Goal: Information Seeking & Learning: Learn about a topic

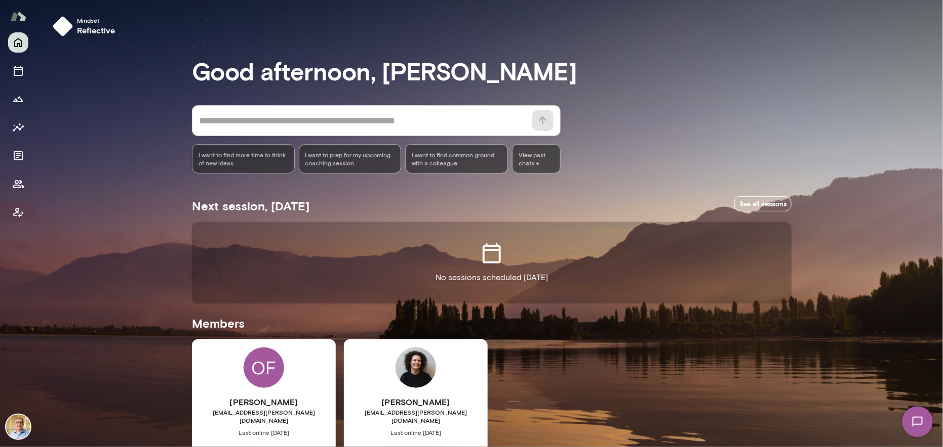
click at [266, 380] on div "OF" at bounding box center [263, 368] width 40 height 40
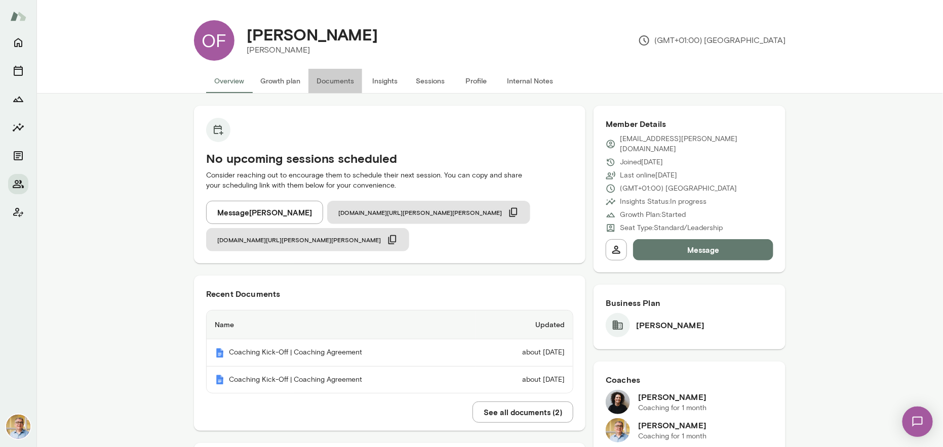
click at [331, 79] on button "Documents" at bounding box center [335, 81] width 54 height 24
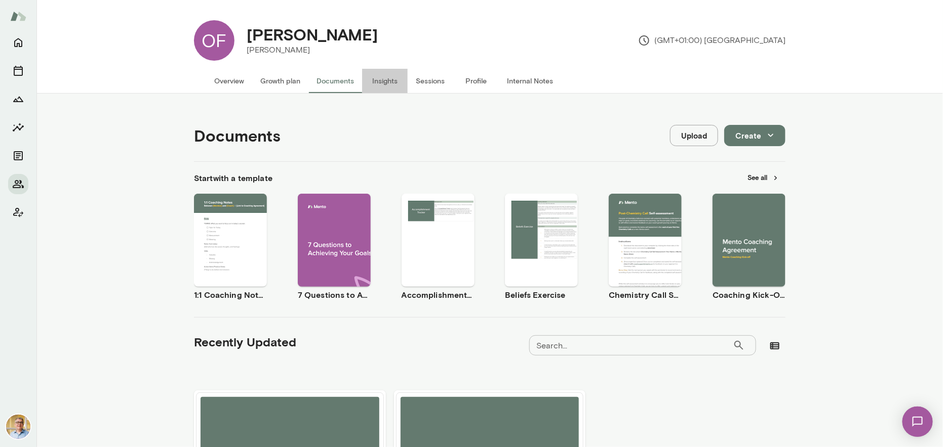
click at [380, 79] on button "Insights" at bounding box center [385, 81] width 46 height 24
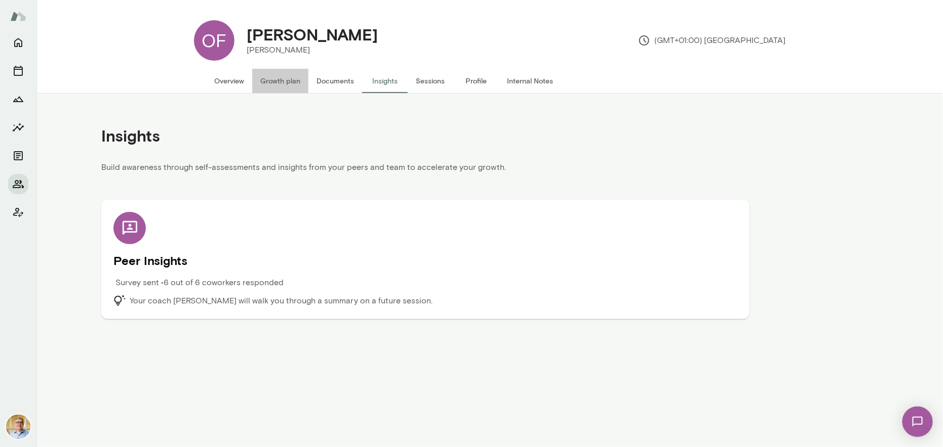
click at [280, 82] on button "Growth plan" at bounding box center [280, 81] width 56 height 24
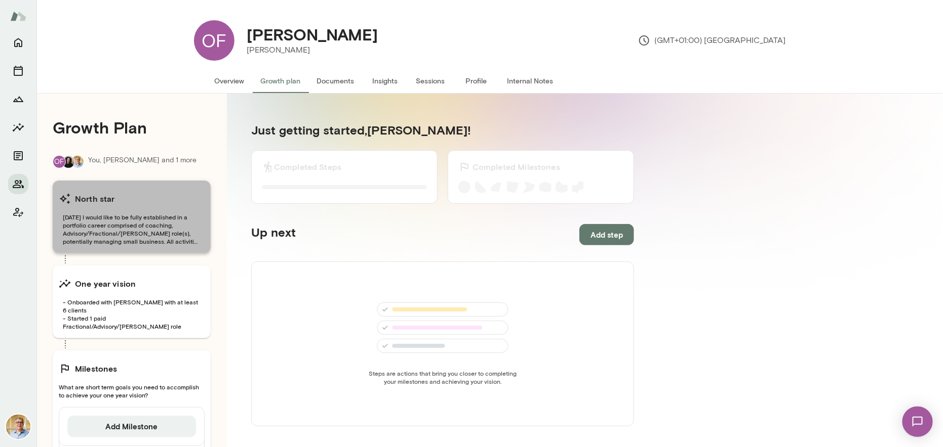
click at [150, 220] on span "[DATE] I would like to be fully established in a portfolio career comprised of …" at bounding box center [132, 229] width 146 height 32
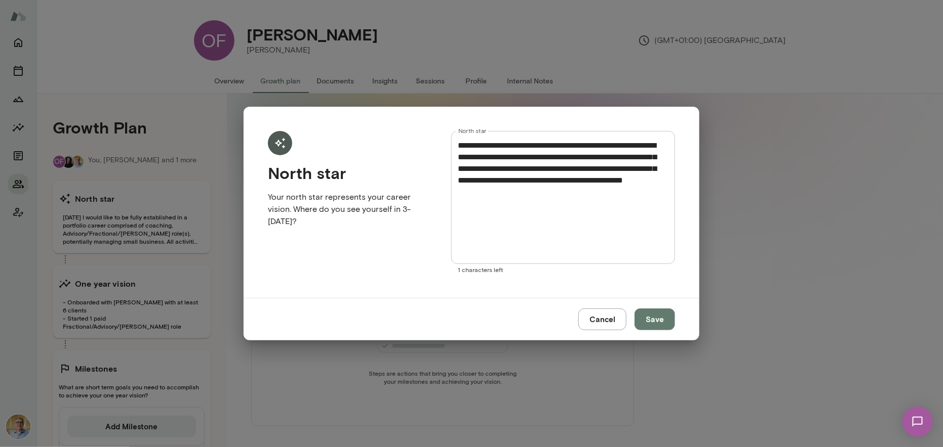
click at [605, 317] on button "Cancel" at bounding box center [602, 319] width 48 height 21
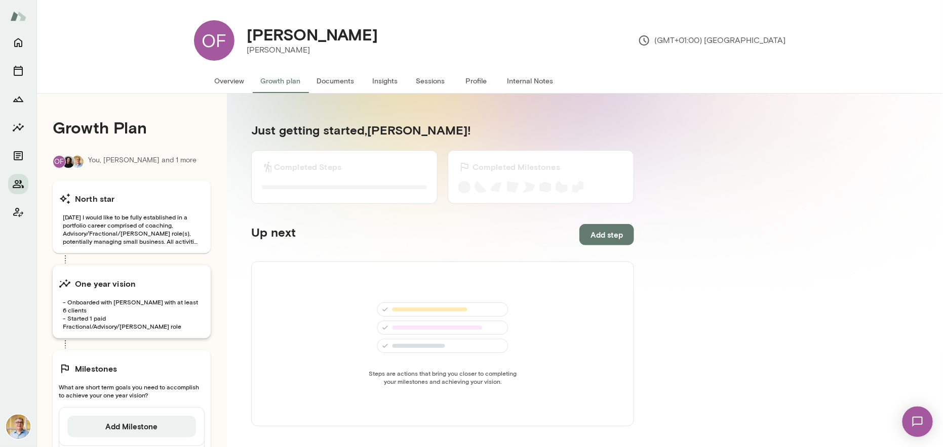
click at [125, 291] on div "One year vision" at bounding box center [132, 284] width 146 height 20
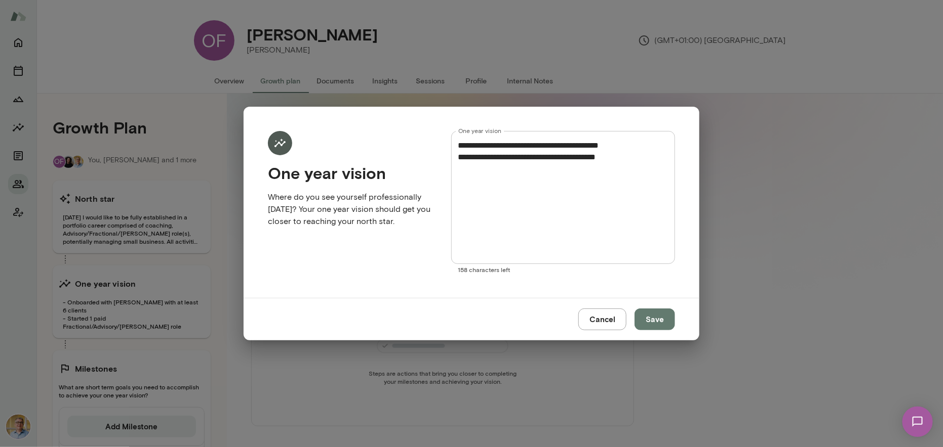
click at [610, 321] on button "Cancel" at bounding box center [602, 319] width 48 height 21
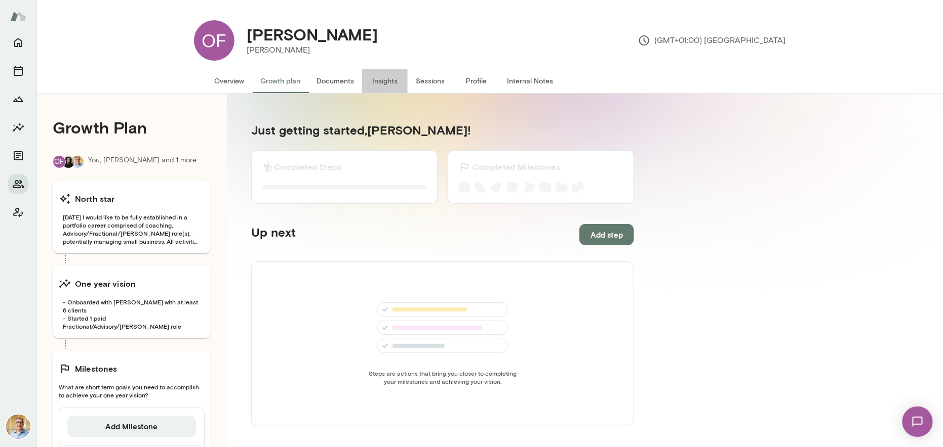
click at [376, 80] on button "Insights" at bounding box center [385, 81] width 46 height 24
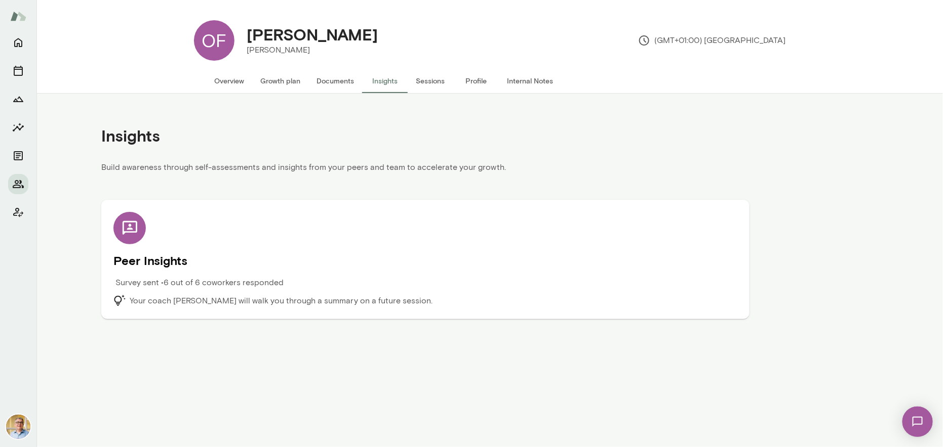
click at [205, 281] on p "Survey sent • 6 out of 6 coworkers responded" at bounding box center [199, 283] width 168 height 12
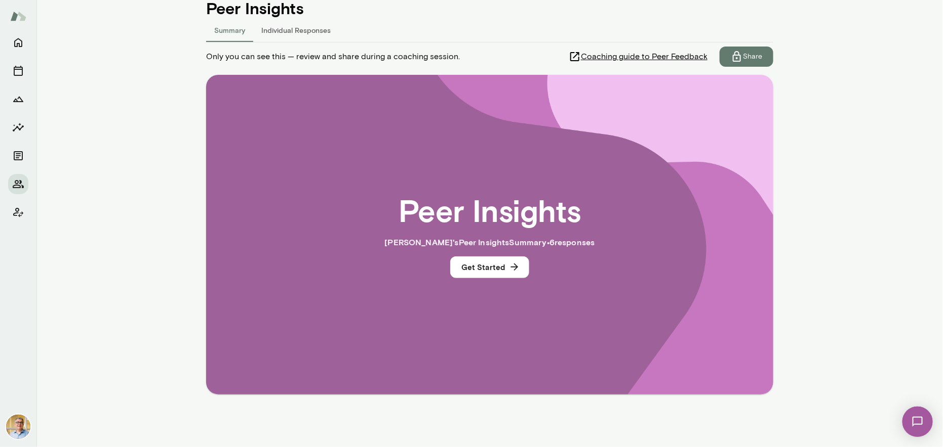
scroll to position [73, 0]
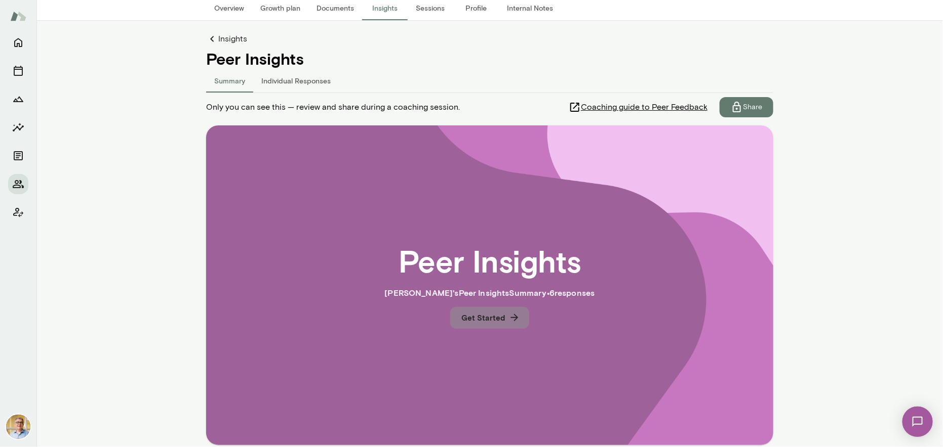
click at [490, 318] on button "Get Started" at bounding box center [489, 317] width 79 height 21
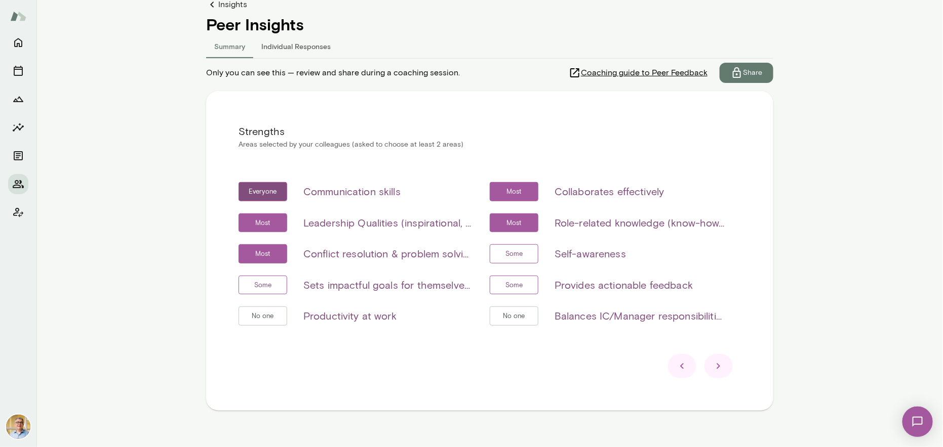
scroll to position [124, 0]
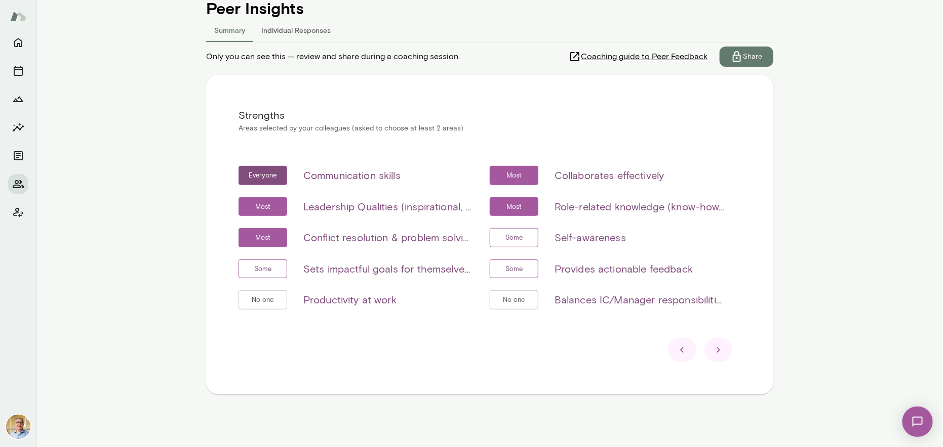
click at [299, 28] on button "Individual Responses" at bounding box center [296, 30] width 86 height 24
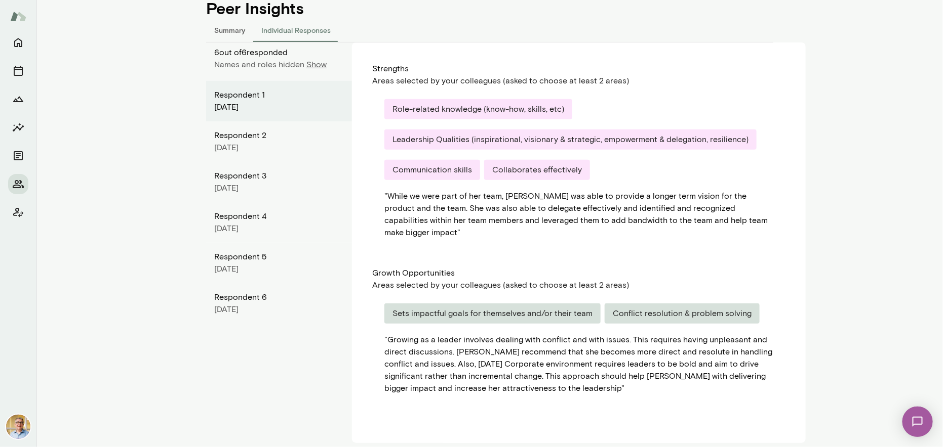
scroll to position [119, 0]
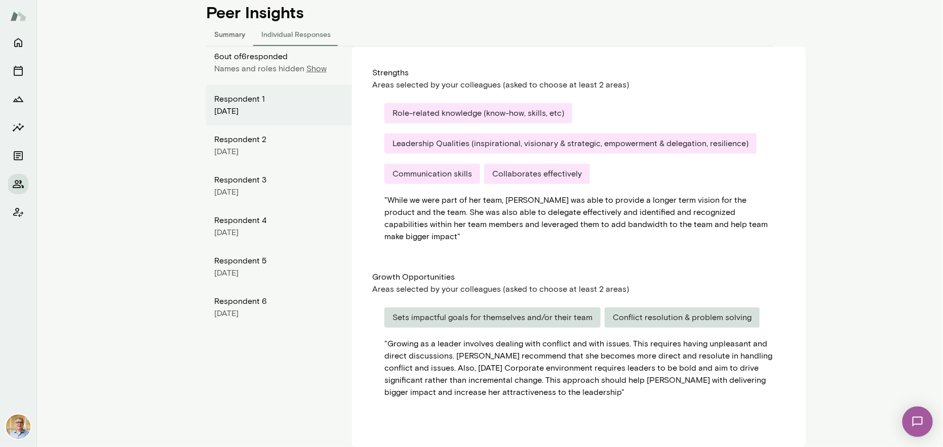
click at [240, 107] on div "[DATE]" at bounding box center [279, 111] width 130 height 12
click at [314, 68] on p "Show" at bounding box center [316, 69] width 20 height 12
click at [314, 69] on p "Hide" at bounding box center [319, 69] width 17 height 12
click at [219, 33] on button "Summary" at bounding box center [229, 34] width 47 height 24
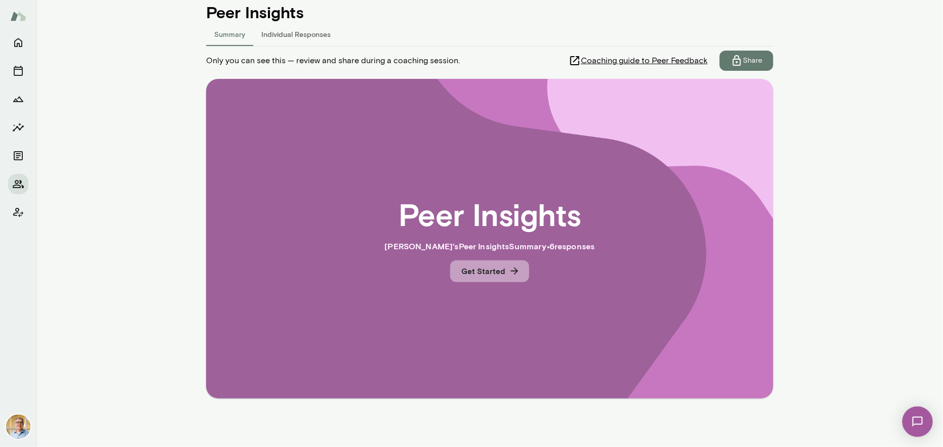
click at [489, 267] on button "Get Started" at bounding box center [489, 271] width 79 height 21
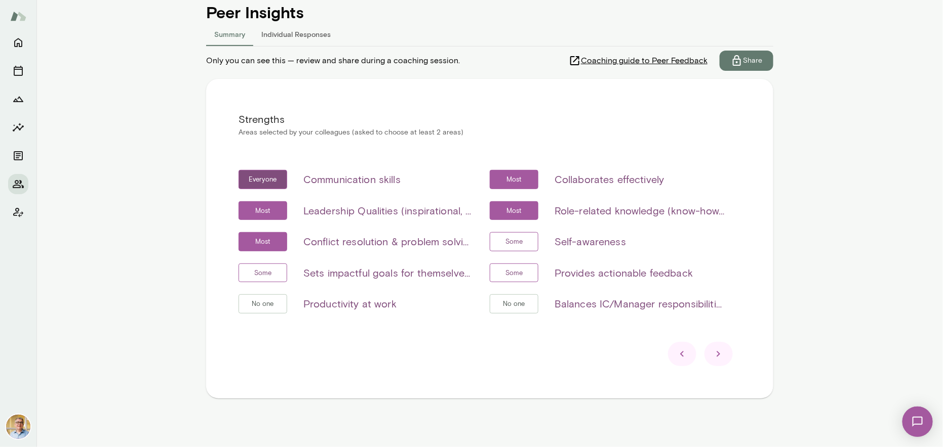
click at [716, 353] on icon at bounding box center [718, 355] width 4 height 6
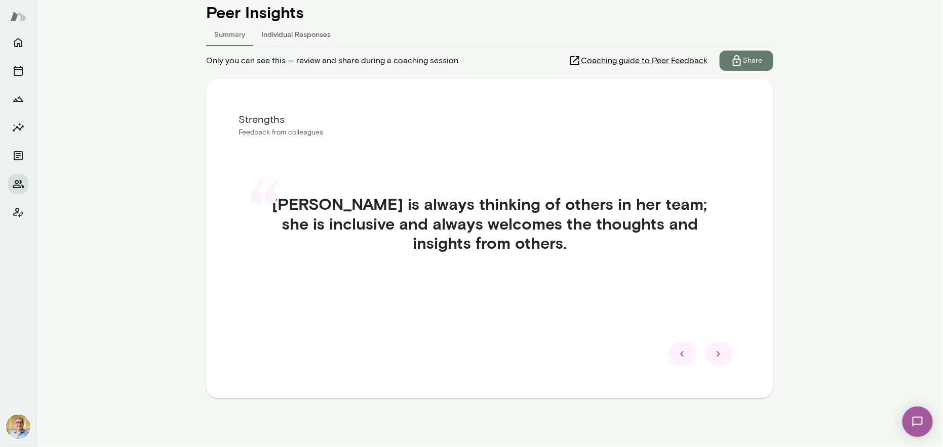
click at [714, 351] on icon at bounding box center [718, 354] width 12 height 12
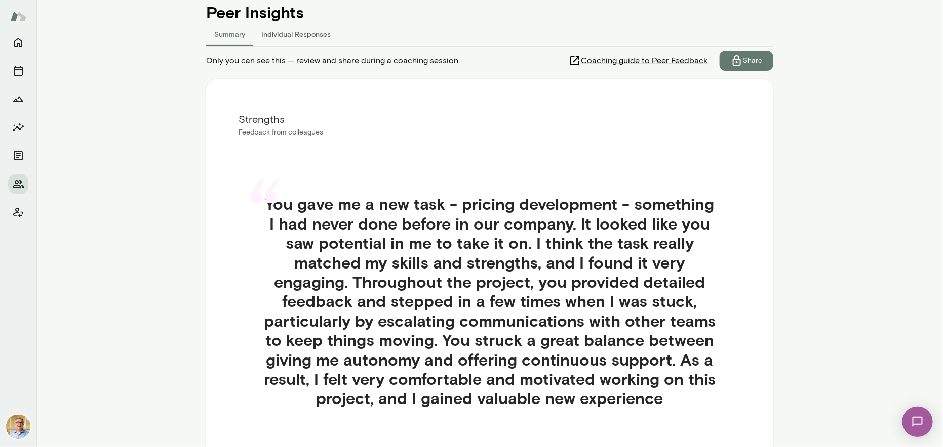
scroll to position [170, 0]
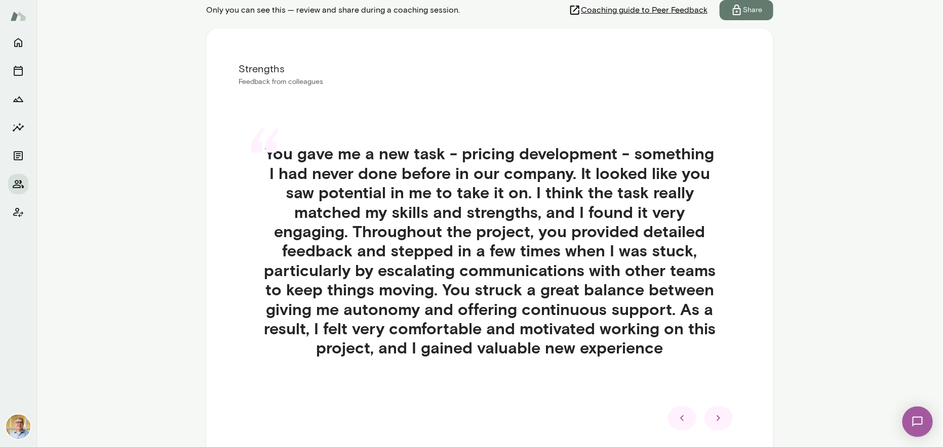
click at [716, 419] on icon at bounding box center [718, 419] width 12 height 12
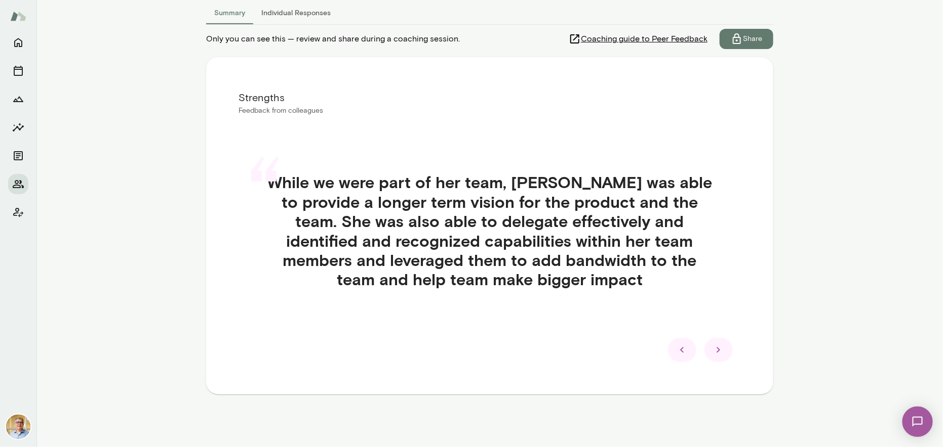
scroll to position [141, 0]
click at [716, 419] on div "Insights Peer Insights Summary Individual Responses Only you can see this — rev…" at bounding box center [489, 200] width 567 height 471
click at [712, 351] on icon at bounding box center [718, 351] width 12 height 12
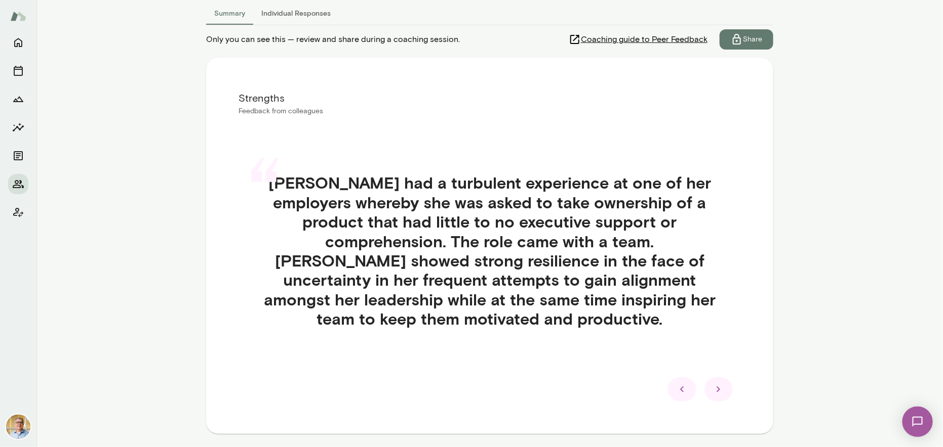
click at [712, 351] on div "“ [PERSON_NAME] had a turbulent experience at one of her employers whereby she …" at bounding box center [489, 263] width 502 height 228
click at [718, 384] on icon at bounding box center [718, 390] width 12 height 12
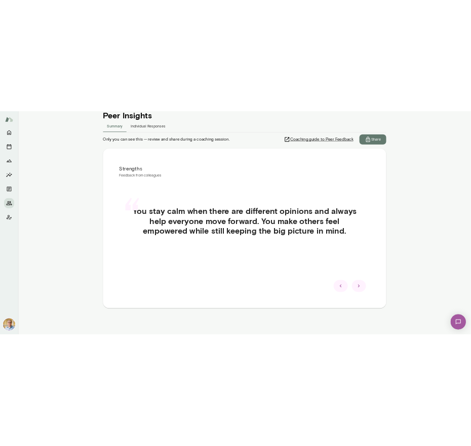
scroll to position [124, 0]
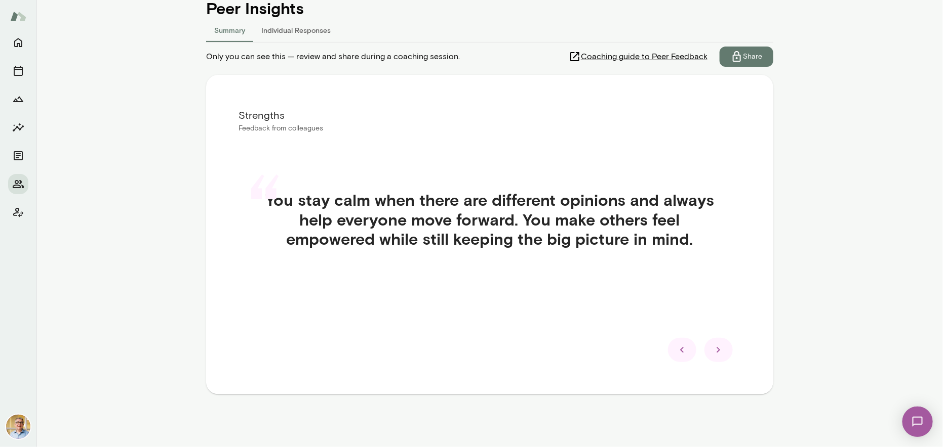
click at [712, 350] on icon at bounding box center [718, 350] width 12 height 12
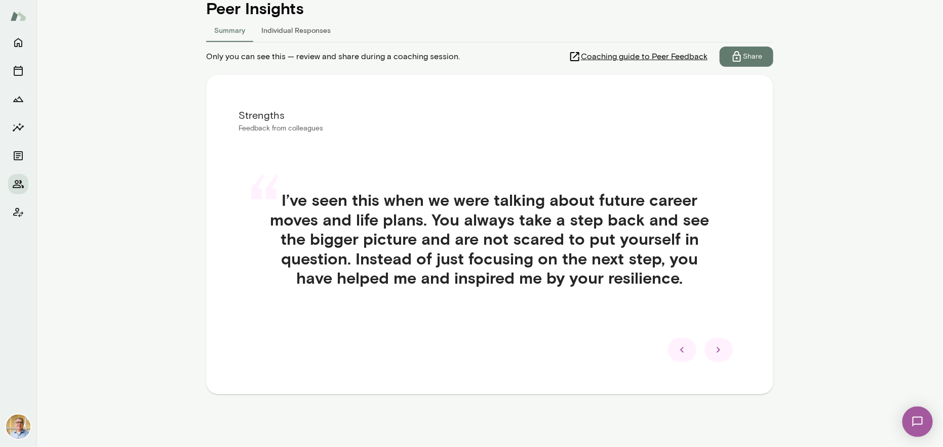
click at [712, 350] on icon at bounding box center [718, 350] width 12 height 12
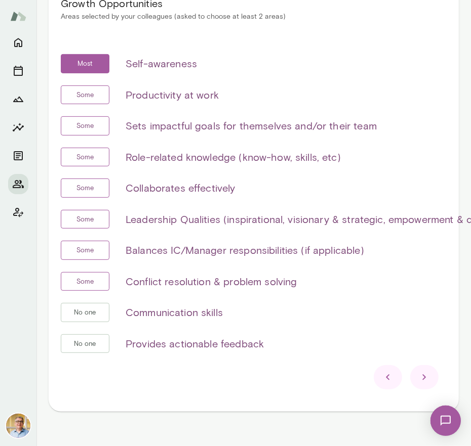
scroll to position [225, 0]
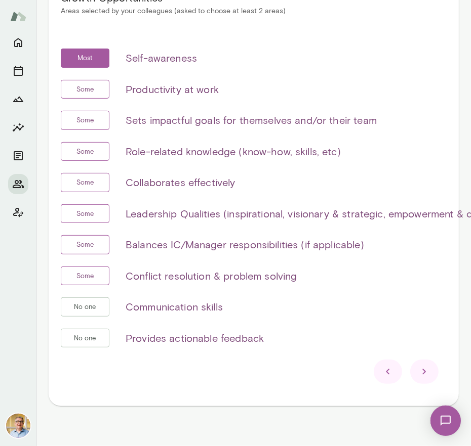
click at [383, 370] on icon at bounding box center [388, 372] width 12 height 12
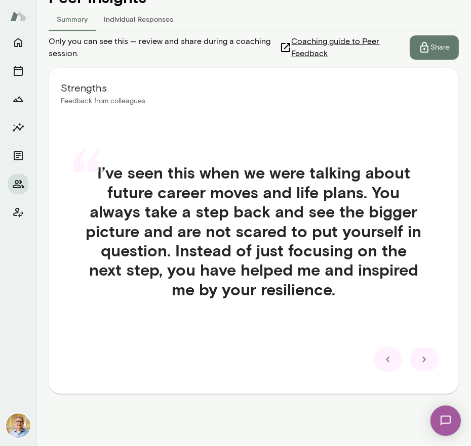
click at [382, 362] on icon at bounding box center [388, 360] width 12 height 12
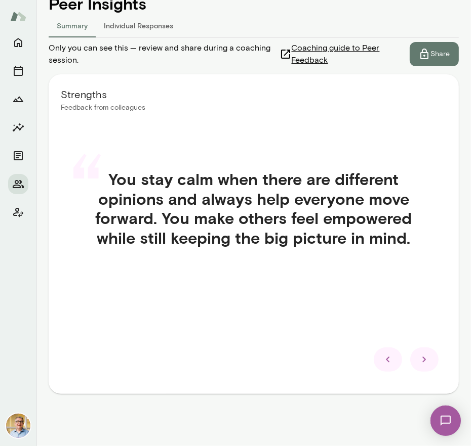
click at [382, 362] on icon at bounding box center [388, 360] width 12 height 12
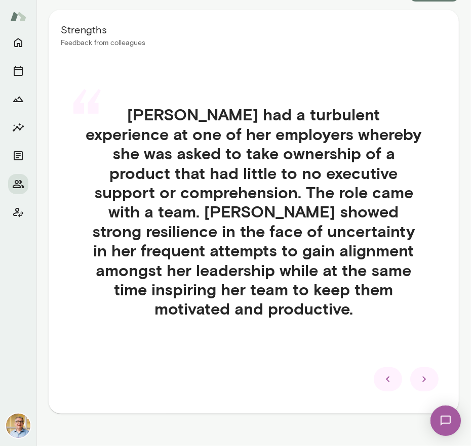
click at [382, 374] on icon at bounding box center [388, 380] width 12 height 12
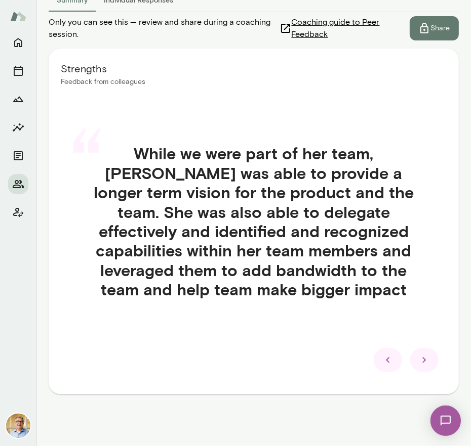
click at [382, 362] on icon at bounding box center [388, 360] width 12 height 12
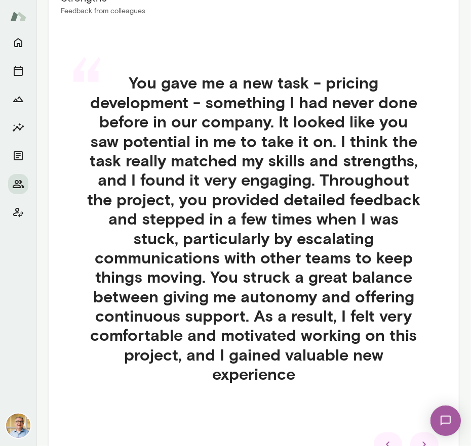
click at [378, 362] on h4 "You gave me a new task - pricing development - something I had never done befor…" at bounding box center [254, 228] width 386 height 311
click at [382, 440] on icon at bounding box center [388, 445] width 12 height 12
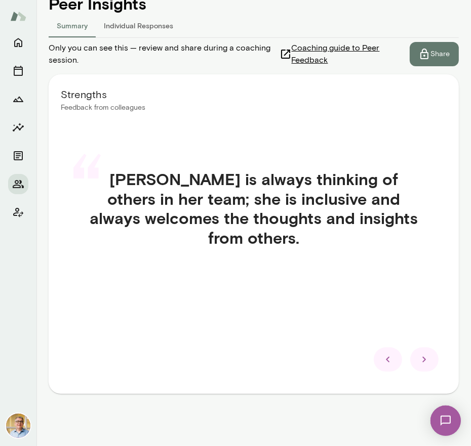
click at [382, 361] on icon at bounding box center [388, 360] width 12 height 12
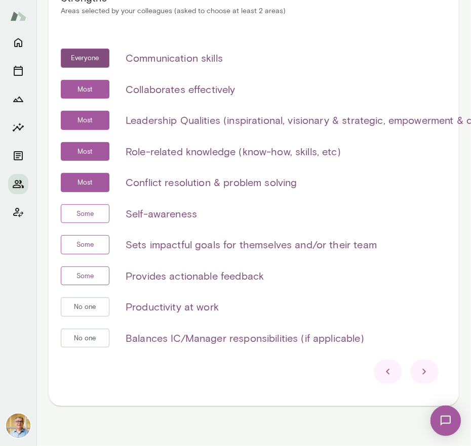
click at [418, 366] on icon at bounding box center [424, 372] width 12 height 12
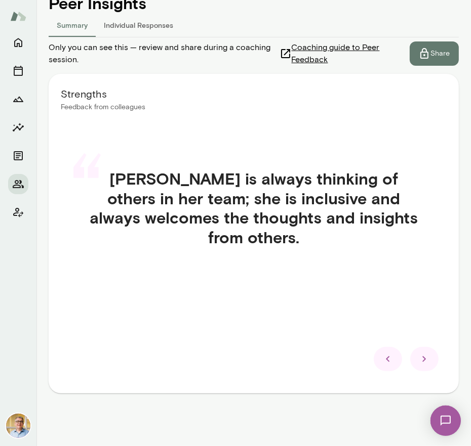
scroll to position [128, 0]
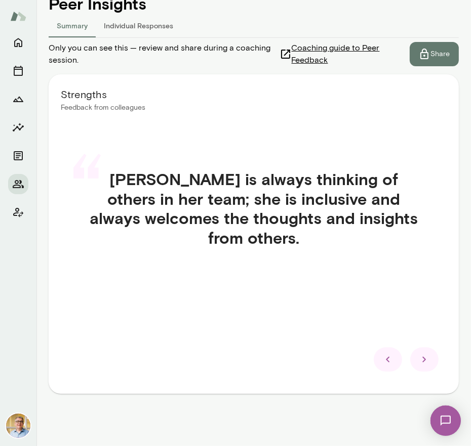
click at [419, 355] on icon at bounding box center [424, 360] width 12 height 12
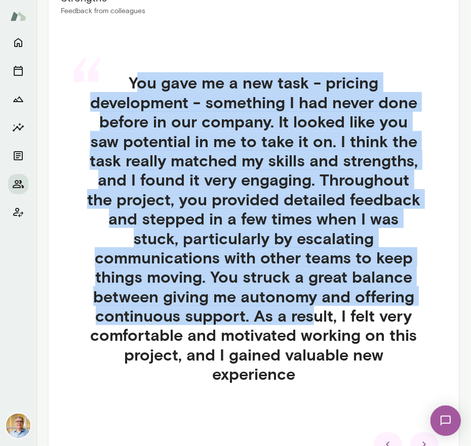
drag, startPoint x: 131, startPoint y: 77, endPoint x: 128, endPoint y: 140, distance: 62.3
click at [304, 310] on h4 "You gave me a new task - pricing development - something I had never done befor…" at bounding box center [254, 228] width 386 height 311
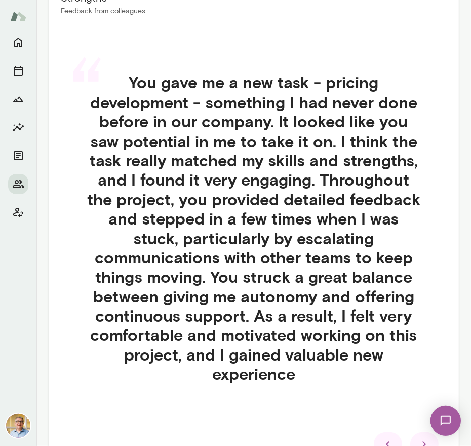
click at [86, 61] on div "“" at bounding box center [86, 96] width 35 height 71
click at [389, 387] on div "“ You gave me a new task - pricing development - something I had never done bef…" at bounding box center [254, 241] width 386 height 384
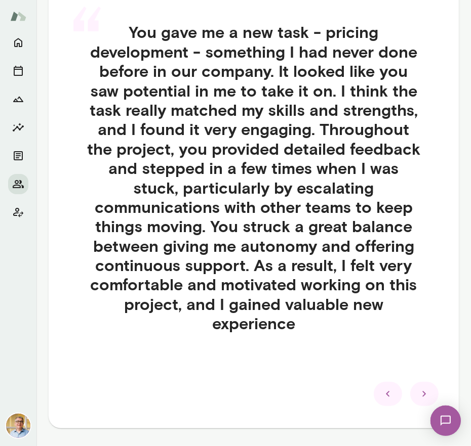
click at [418, 392] on icon at bounding box center [424, 394] width 12 height 12
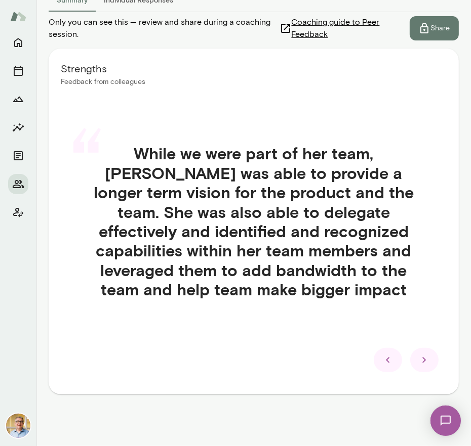
click at [93, 312] on div "“ While we were part of her team, [PERSON_NAME] was able to provide a longer te…" at bounding box center [254, 233] width 386 height 228
click at [418, 360] on icon at bounding box center [424, 360] width 12 height 12
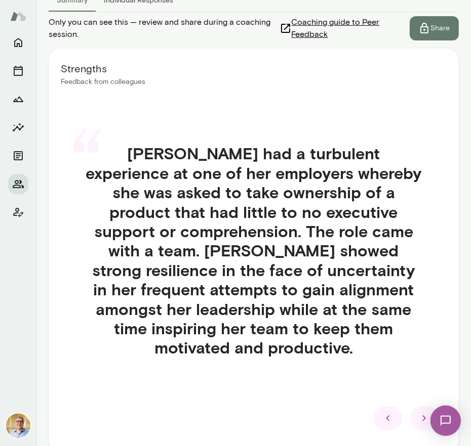
click at [299, 372] on div "“ [PERSON_NAME] had a turbulent experience at one of her employers whereby she …" at bounding box center [254, 262] width 386 height 287
click at [418, 413] on icon at bounding box center [424, 419] width 12 height 12
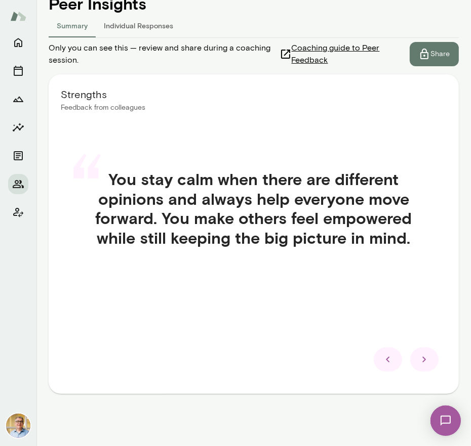
click at [195, 287] on div "“ You stay calm when there are different opinions and always help everyone move…" at bounding box center [254, 220] width 386 height 151
click at [388, 346] on div "Strengths Feedback from colleagues “ You stay calm when there are different opi…" at bounding box center [254, 234] width 410 height 320
click at [418, 359] on icon at bounding box center [424, 360] width 12 height 12
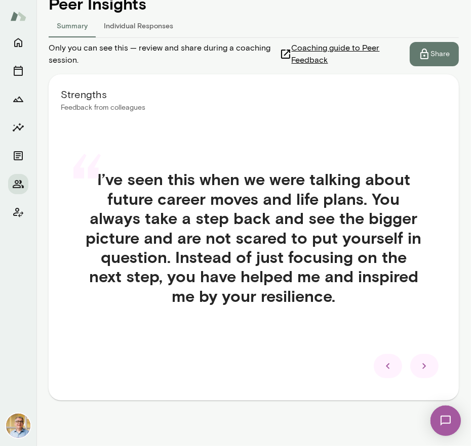
click at [422, 366] on icon at bounding box center [424, 367] width 4 height 6
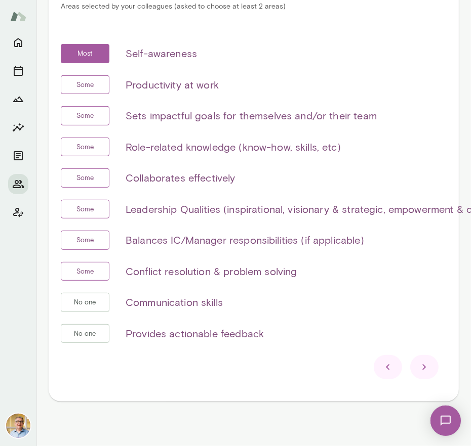
click at [418, 366] on icon at bounding box center [424, 367] width 12 height 12
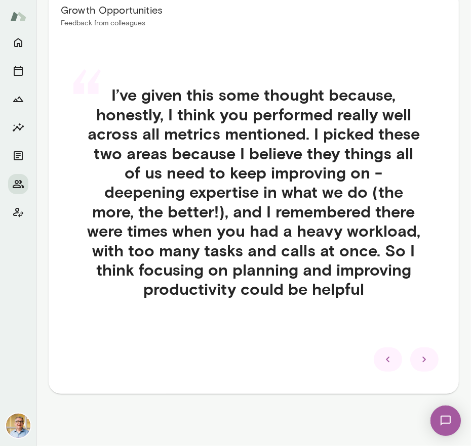
click at [418, 358] on icon at bounding box center [424, 360] width 12 height 12
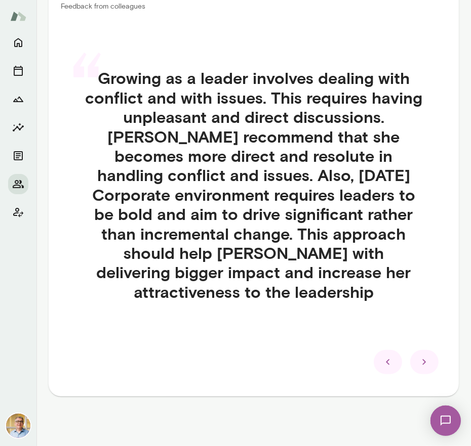
click at [176, 314] on div "“ Growing as a leader involves dealing with conflict and with issues. This requ…" at bounding box center [254, 197] width 386 height 306
click at [418, 361] on icon at bounding box center [424, 362] width 12 height 12
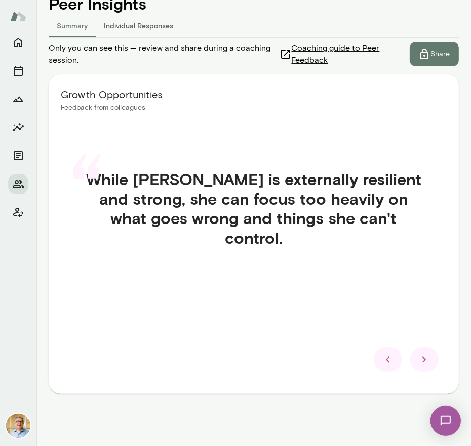
drag, startPoint x: 180, startPoint y: 302, endPoint x: 192, endPoint y: 303, distance: 12.7
click at [180, 302] on div "Growth Opportunities Feedback from colleagues “ While [PERSON_NAME] is external…" at bounding box center [254, 234] width 410 height 320
click at [418, 360] on icon at bounding box center [424, 360] width 12 height 12
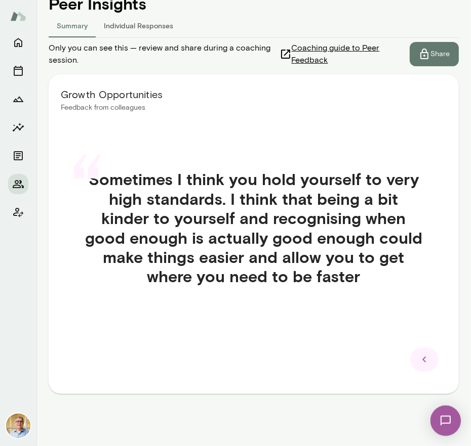
click at [304, 333] on div "“ Sometimes I think you hold yourself to very high standards. I think that bein…" at bounding box center [254, 239] width 386 height 189
drag, startPoint x: 271, startPoint y: 328, endPoint x: 287, endPoint y: 332, distance: 16.8
click at [271, 328] on div "“ Sometimes I think you hold yourself to very high standards. I think that bein…" at bounding box center [254, 239] width 386 height 189
click at [428, 360] on div at bounding box center [424, 360] width 28 height 24
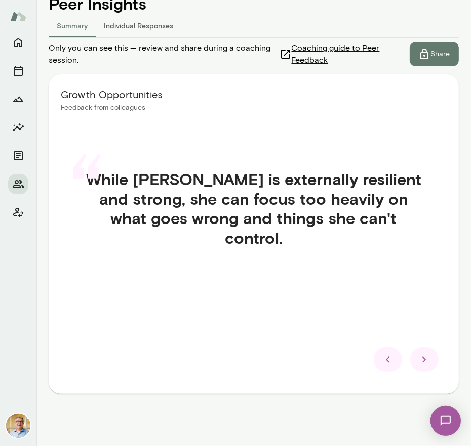
click at [268, 298] on div "Growth Opportunities Feedback from colleagues “ While [PERSON_NAME] is external…" at bounding box center [254, 234] width 410 height 320
click at [382, 358] on icon at bounding box center [388, 360] width 12 height 12
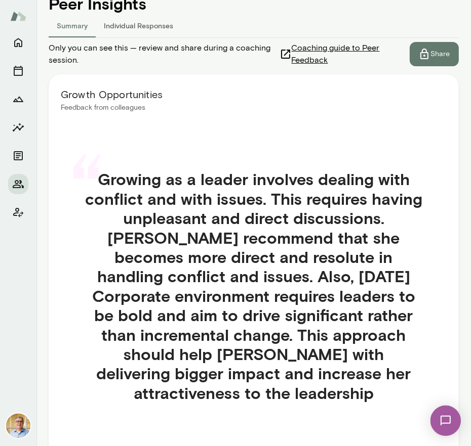
scroll to position [179, 0]
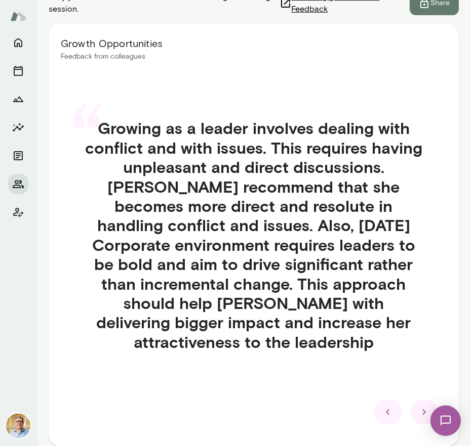
click at [418, 409] on icon at bounding box center [424, 412] width 12 height 12
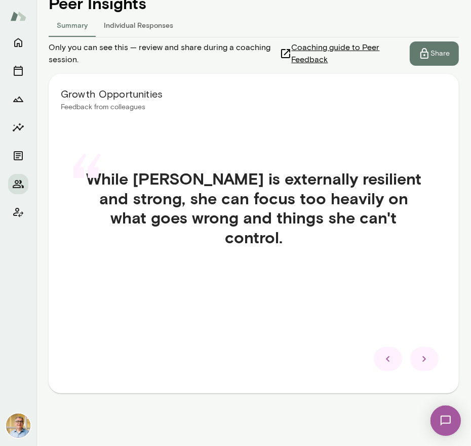
scroll to position [128, 0]
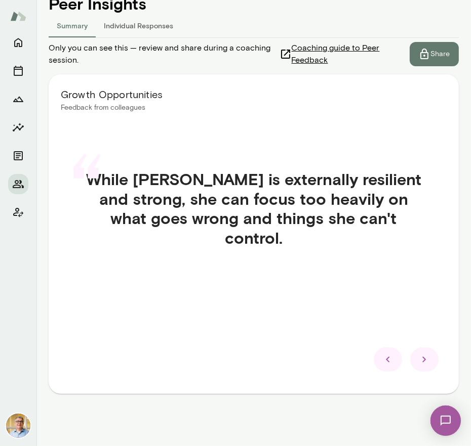
click at [422, 358] on icon at bounding box center [424, 360] width 4 height 6
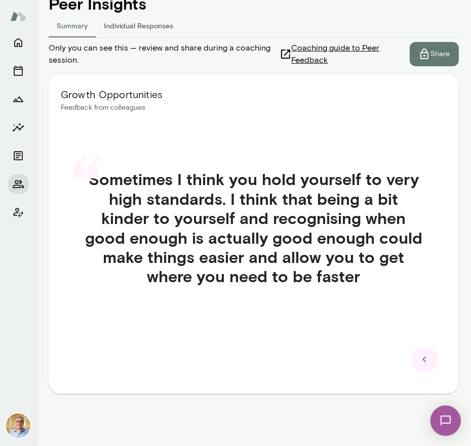
click at [418, 358] on icon at bounding box center [424, 360] width 12 height 12
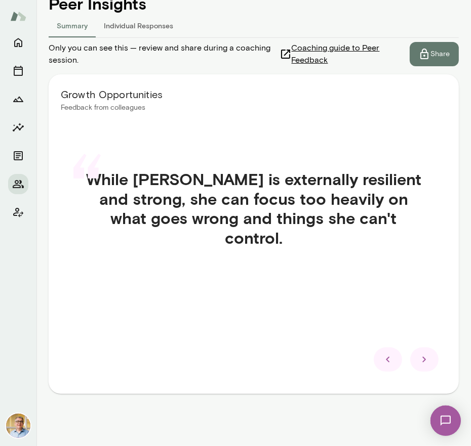
click at [382, 363] on icon at bounding box center [388, 360] width 12 height 12
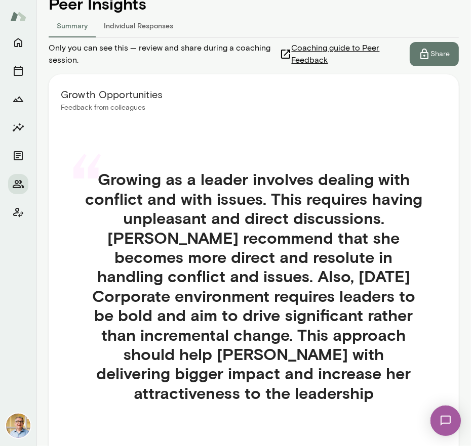
click at [379, 363] on h4 "Growing as a leader involves dealing with conflict and with issues. This requir…" at bounding box center [254, 286] width 386 height 233
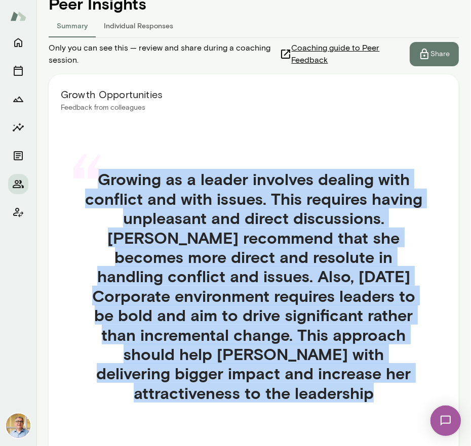
click at [380, 362] on h4 "Growing as a leader involves dealing with conflict and with issues. This requir…" at bounding box center [254, 286] width 386 height 233
click at [304, 49] on span "Coaching guide to Peer Feedback" at bounding box center [345, 54] width 106 height 24
